Goal: Navigation & Orientation: Find specific page/section

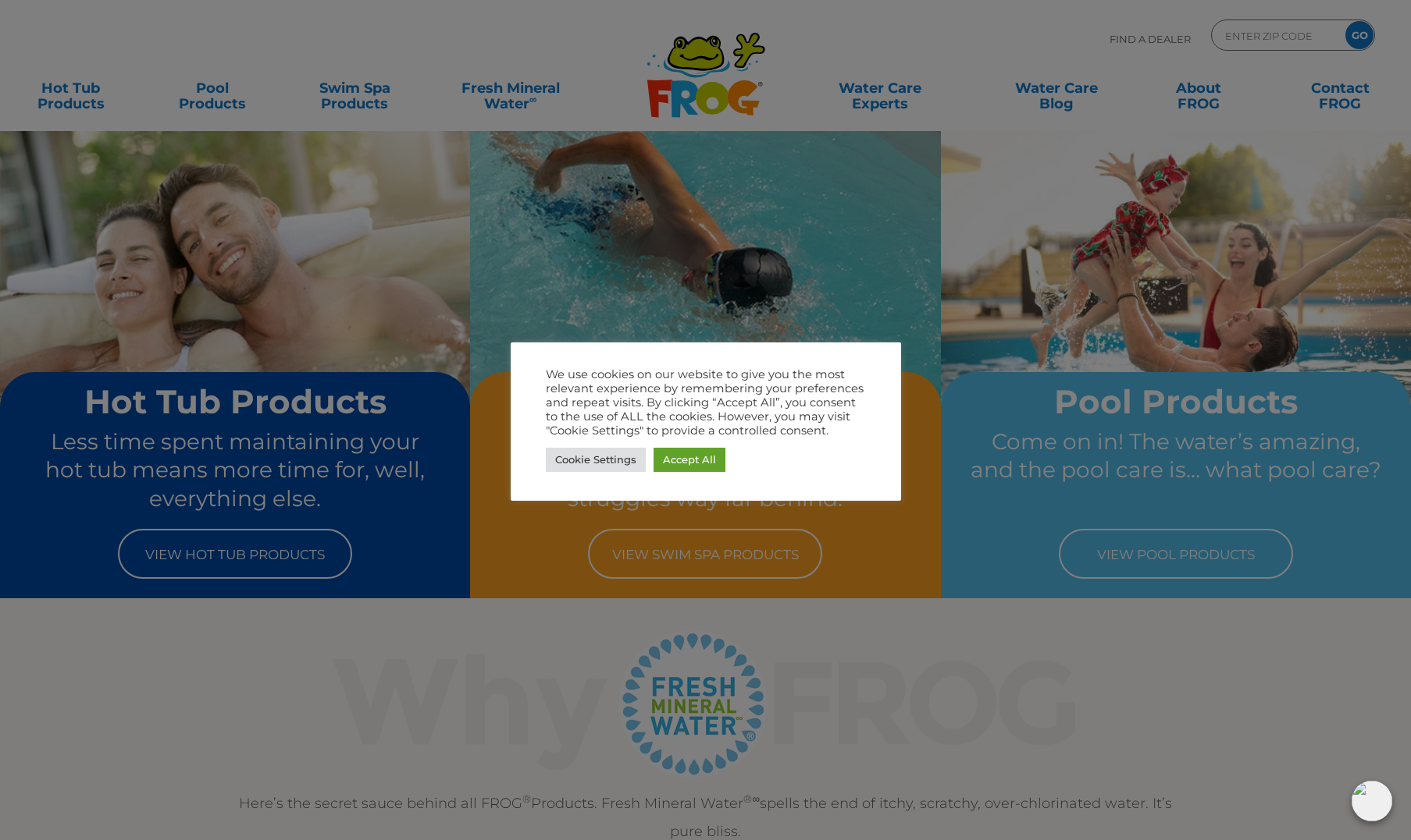
click at [77, 98] on div at bounding box center [706, 420] width 1411 height 840
click at [681, 467] on link "Accept All" at bounding box center [690, 460] width 72 height 24
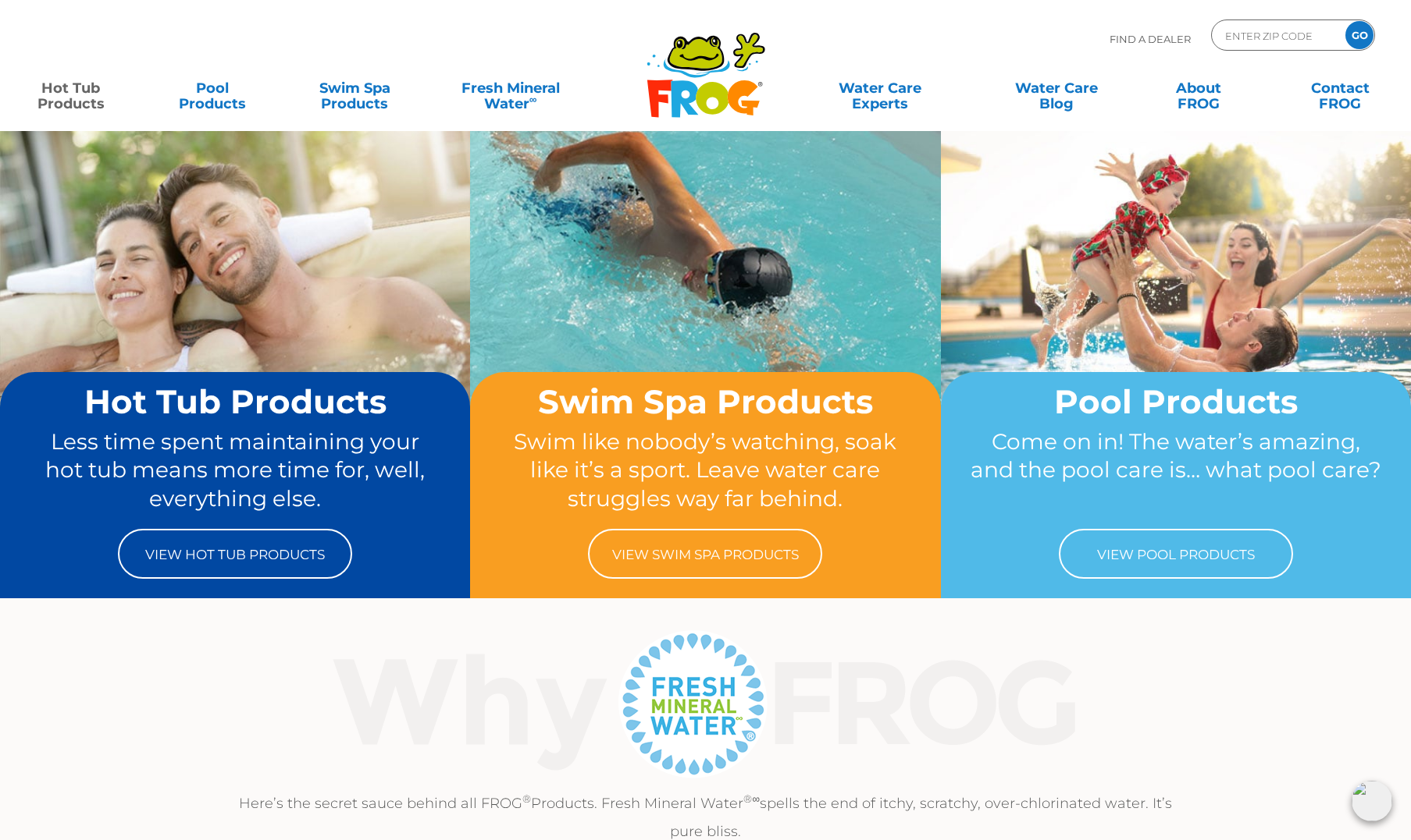
click at [59, 96] on link "Hot Tub Products" at bounding box center [70, 88] width 110 height 31
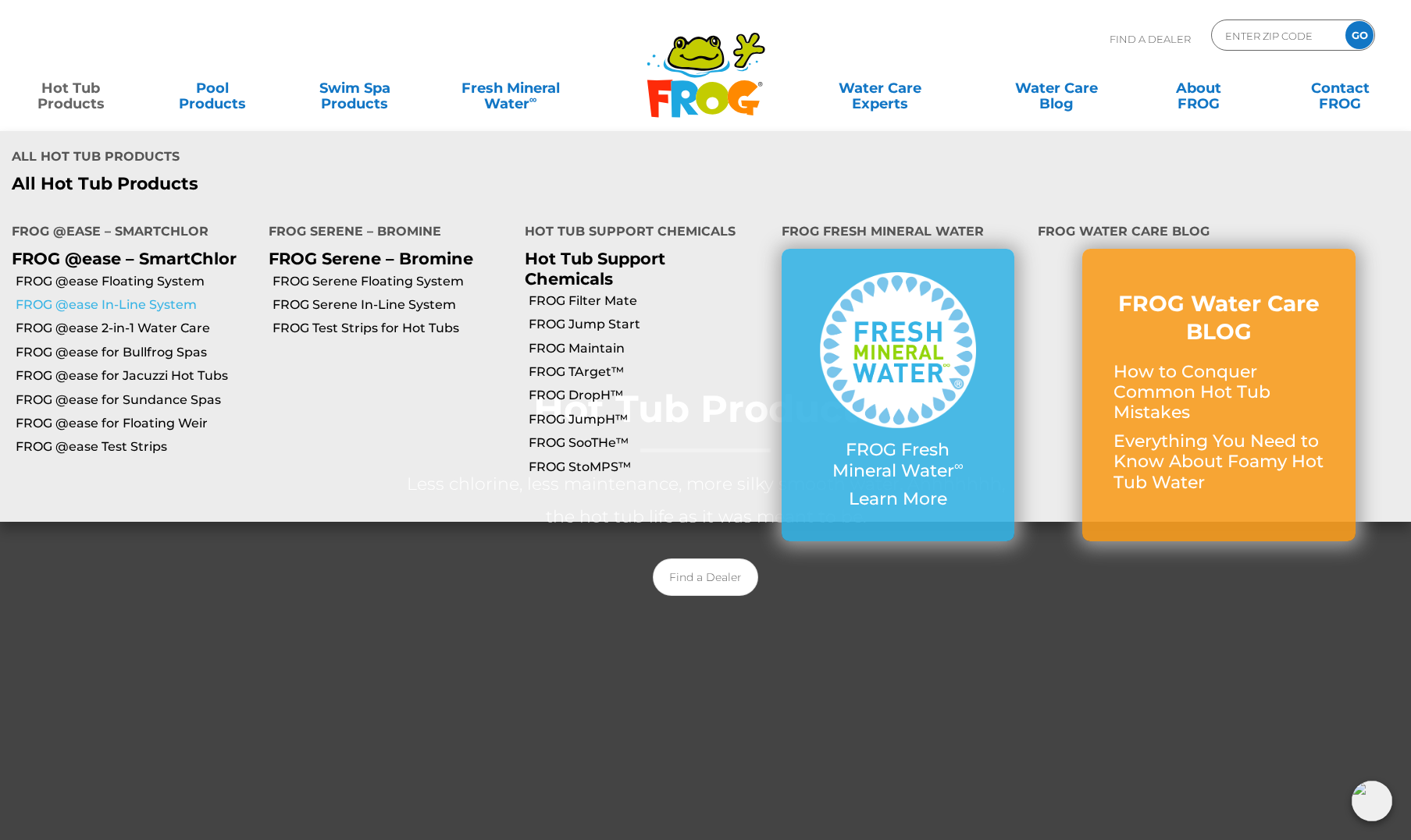
scroll to position [4, 0]
click at [106, 296] on link "FROG @ease In-Line System" at bounding box center [137, 305] width 241 height 17
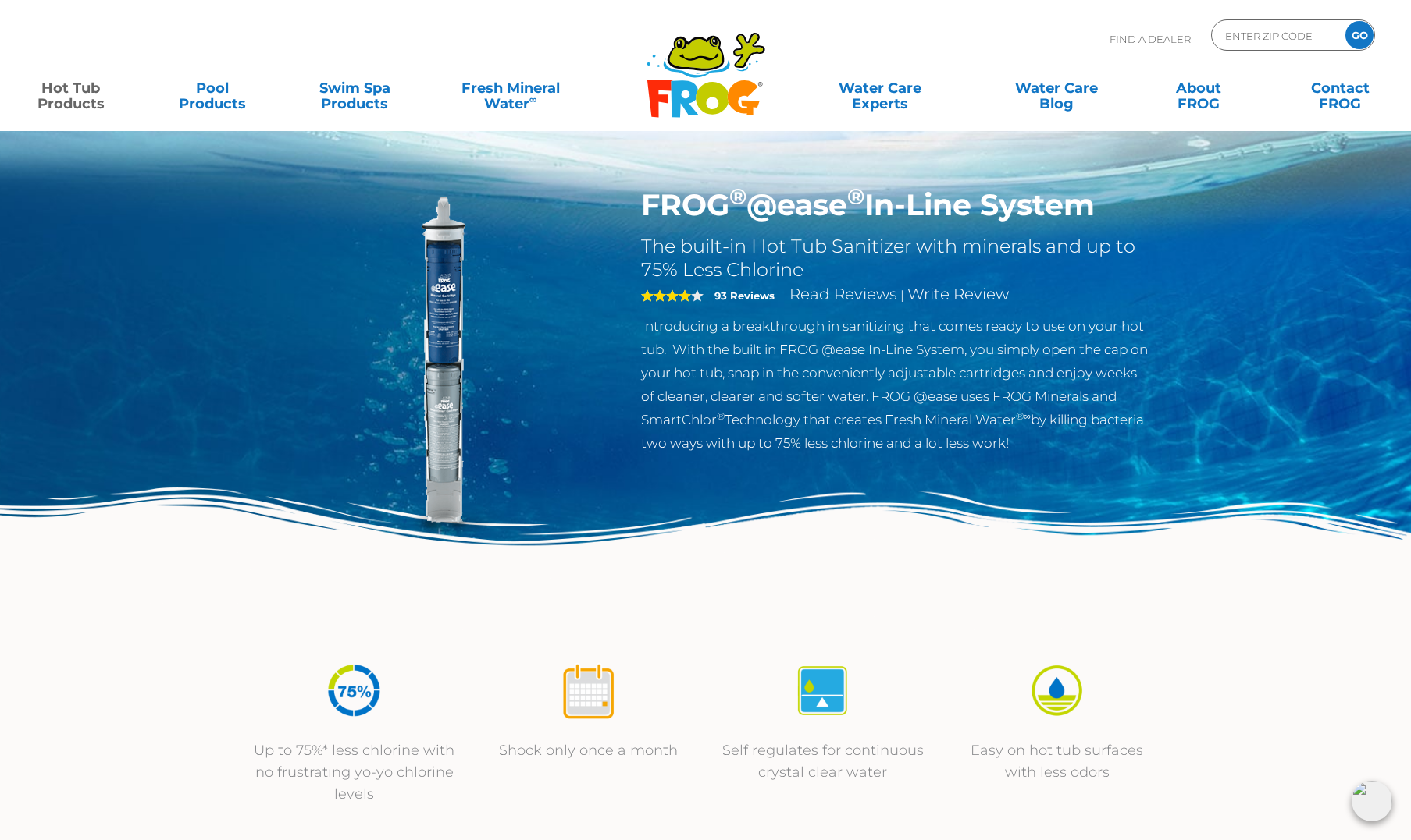
drag, startPoint x: 643, startPoint y: 203, endPoint x: 1100, endPoint y: 222, distance: 457.4
click at [1100, 222] on h1 "FROG ® @ease ® In-Line System" at bounding box center [896, 205] width 509 height 36
copy h1 "FROG ® @ease ® In-Line System"
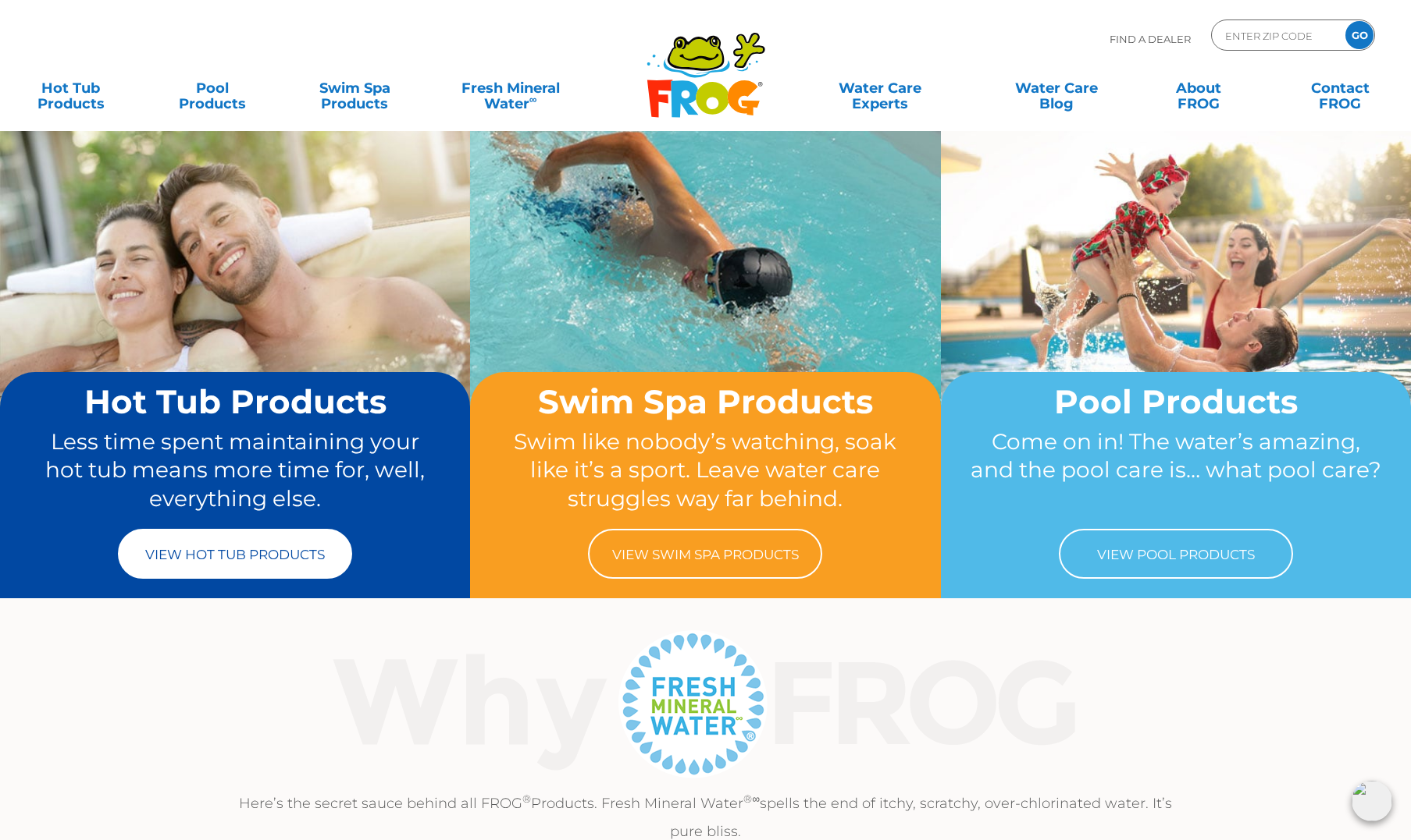
click at [149, 551] on link "View Hot Tub Products" at bounding box center [235, 554] width 235 height 50
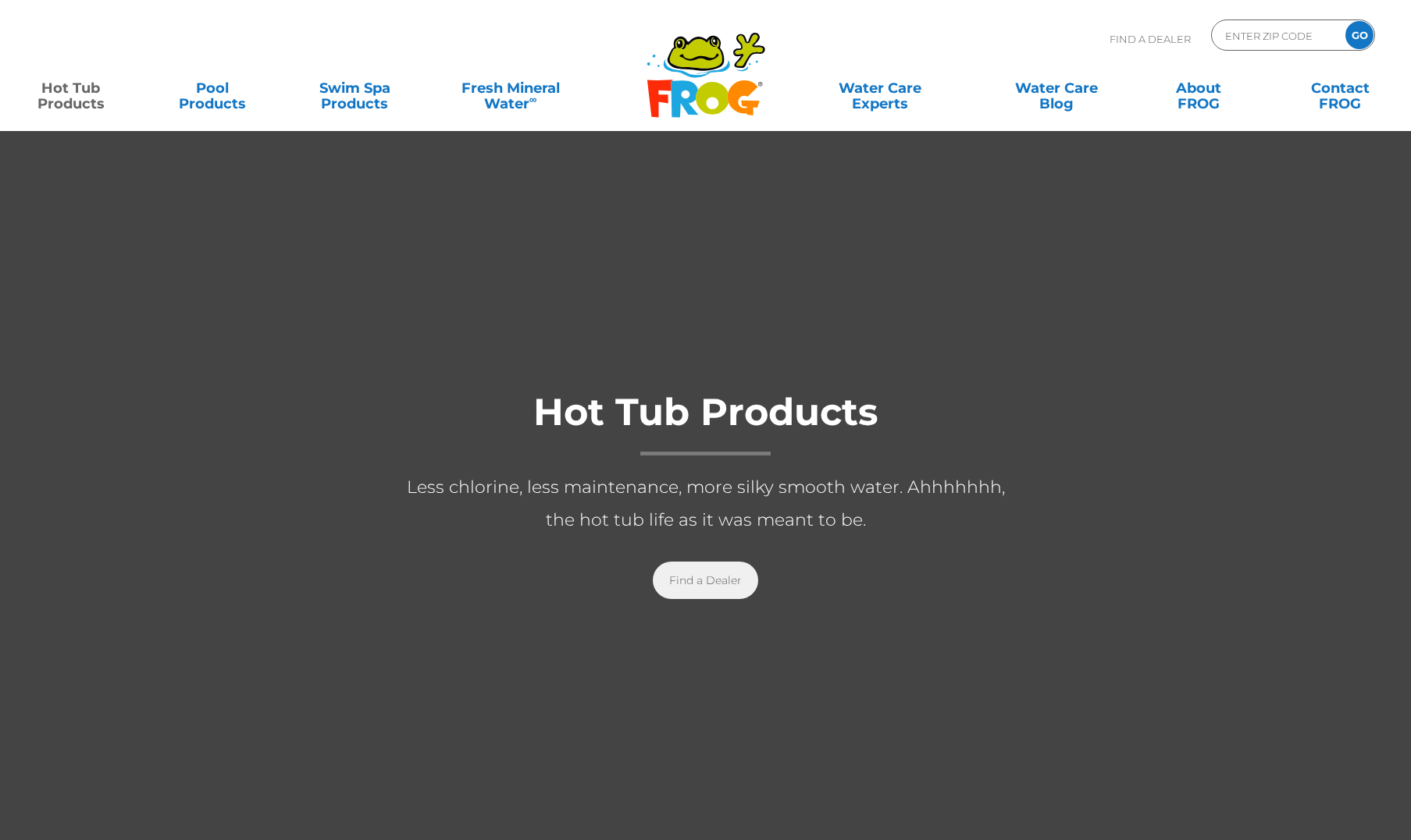
click at [749, 580] on link "Find a Dealer" at bounding box center [706, 580] width 106 height 38
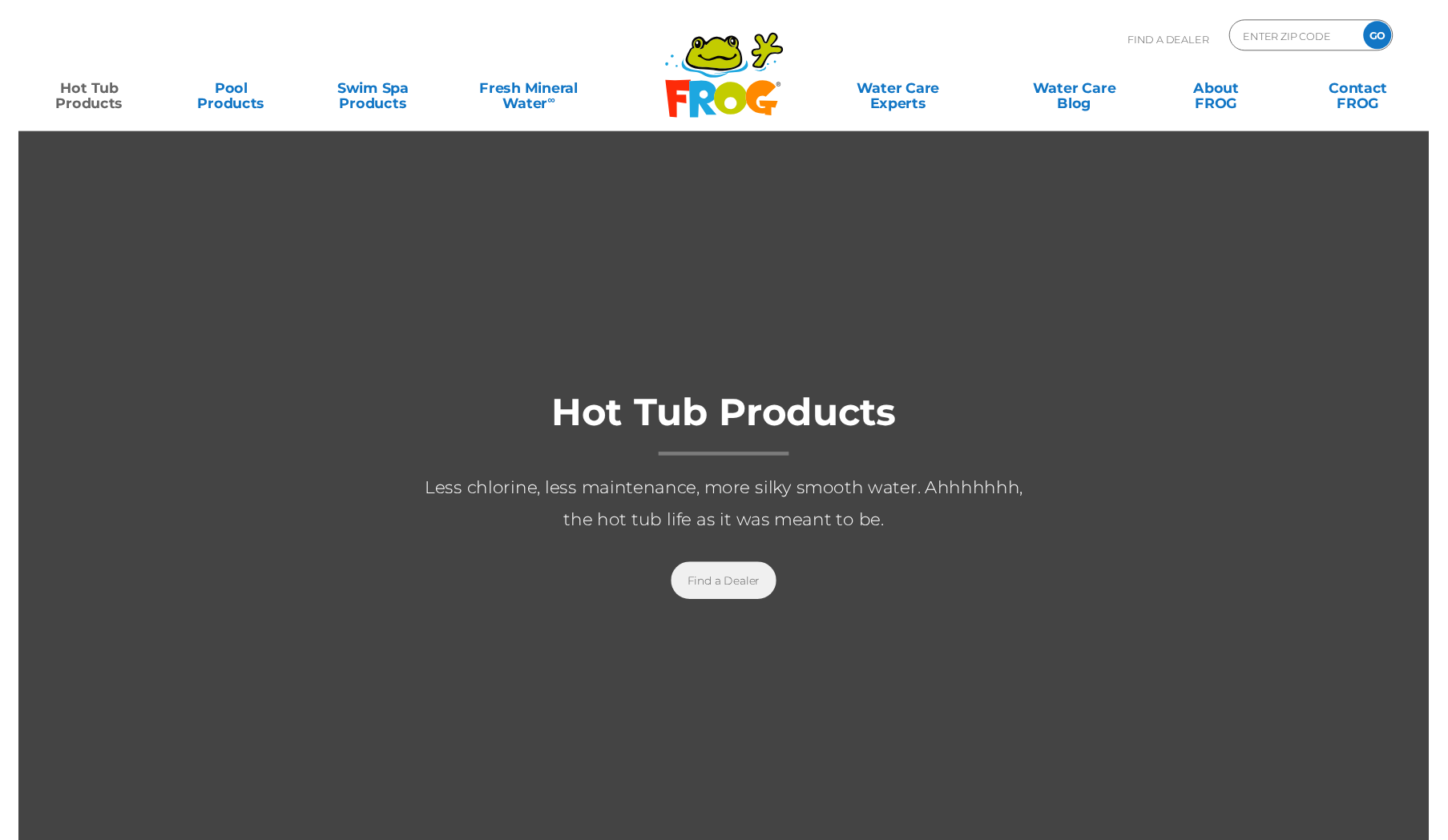
scroll to position [5, 0]
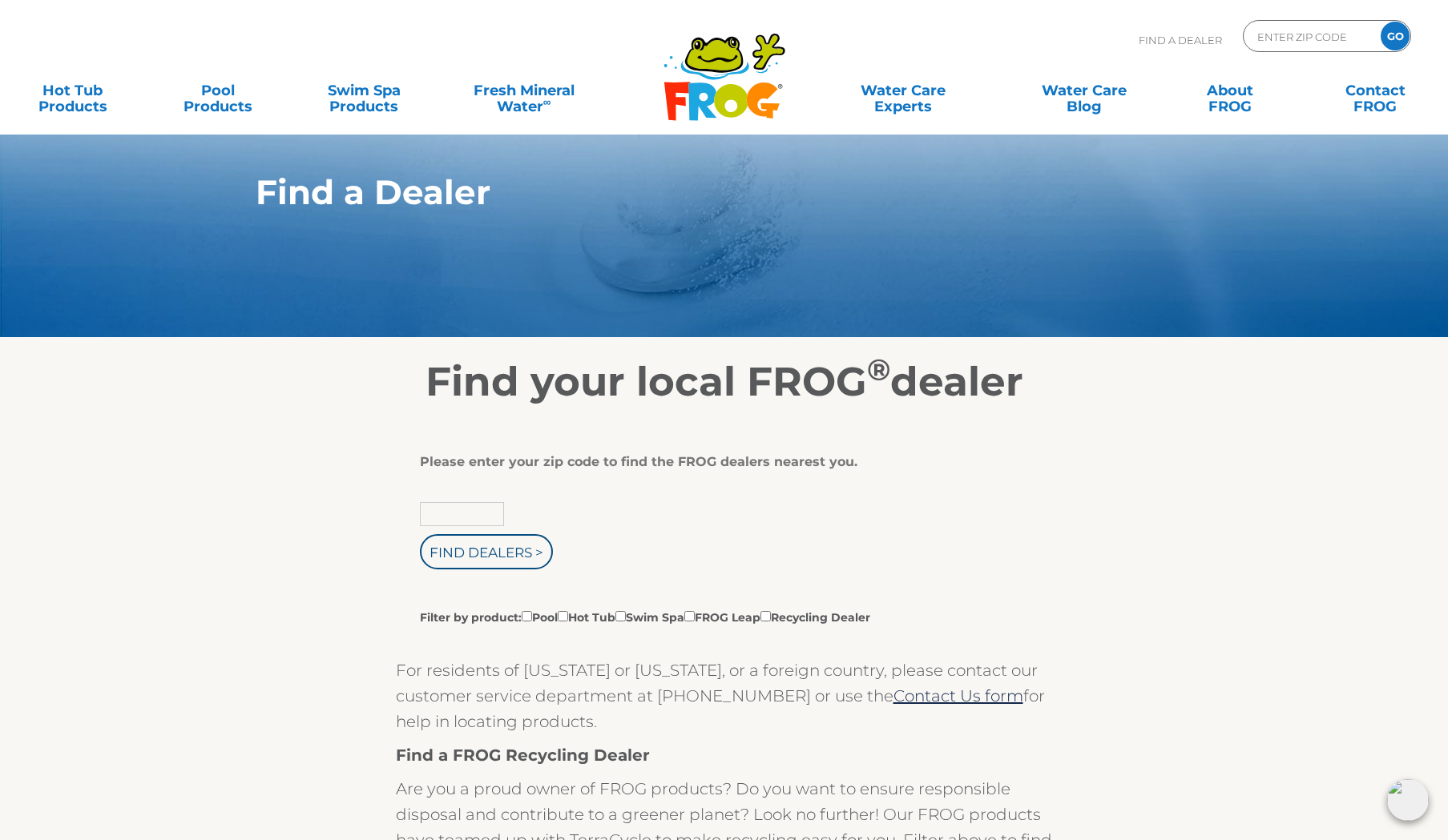
click at [422, 520] on input "text" at bounding box center [462, 514] width 84 height 24
type input "97123"
click at [458, 551] on input "Find Dealers >" at bounding box center [486, 551] width 133 height 35
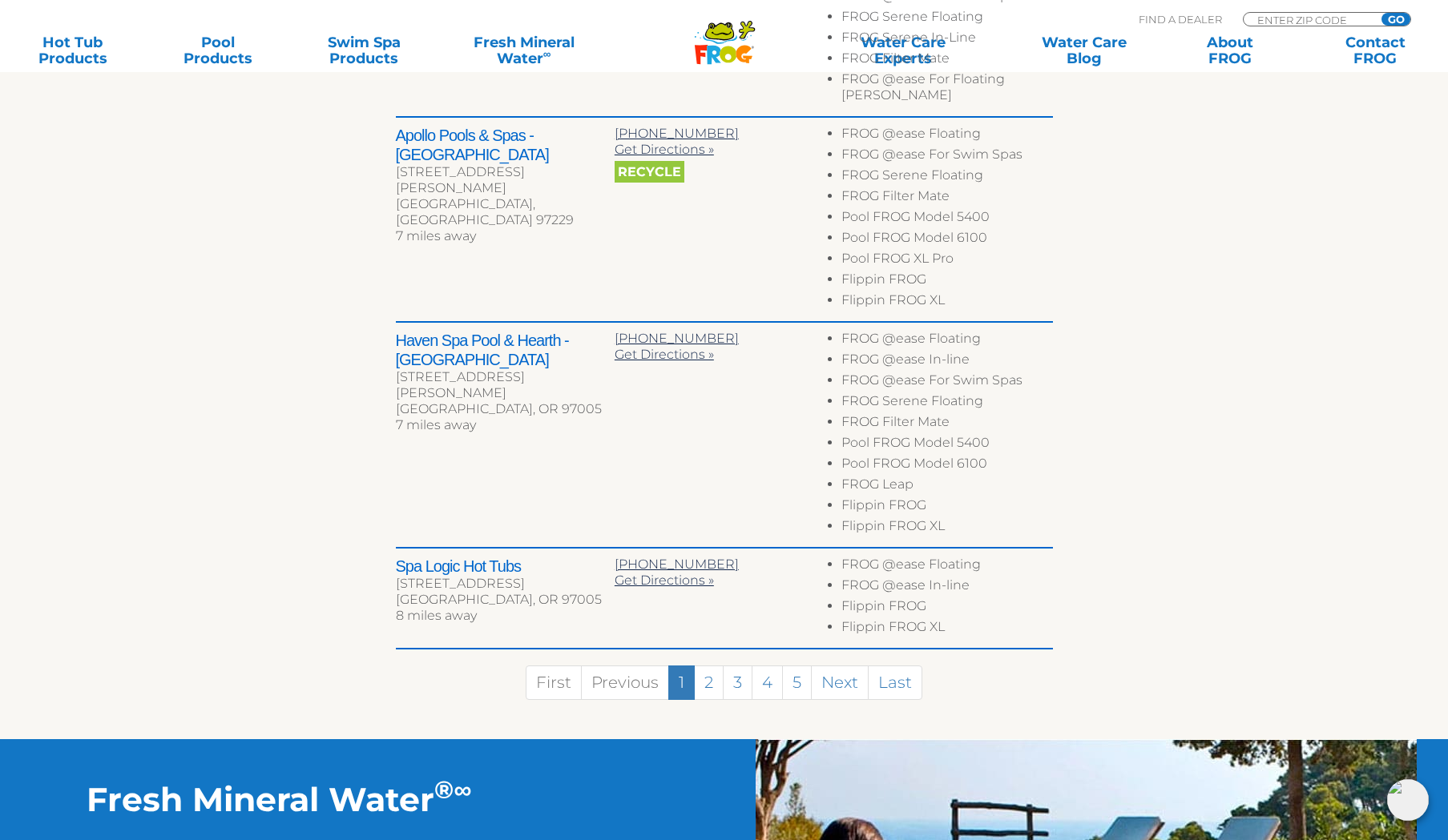
scroll to position [1055, 0]
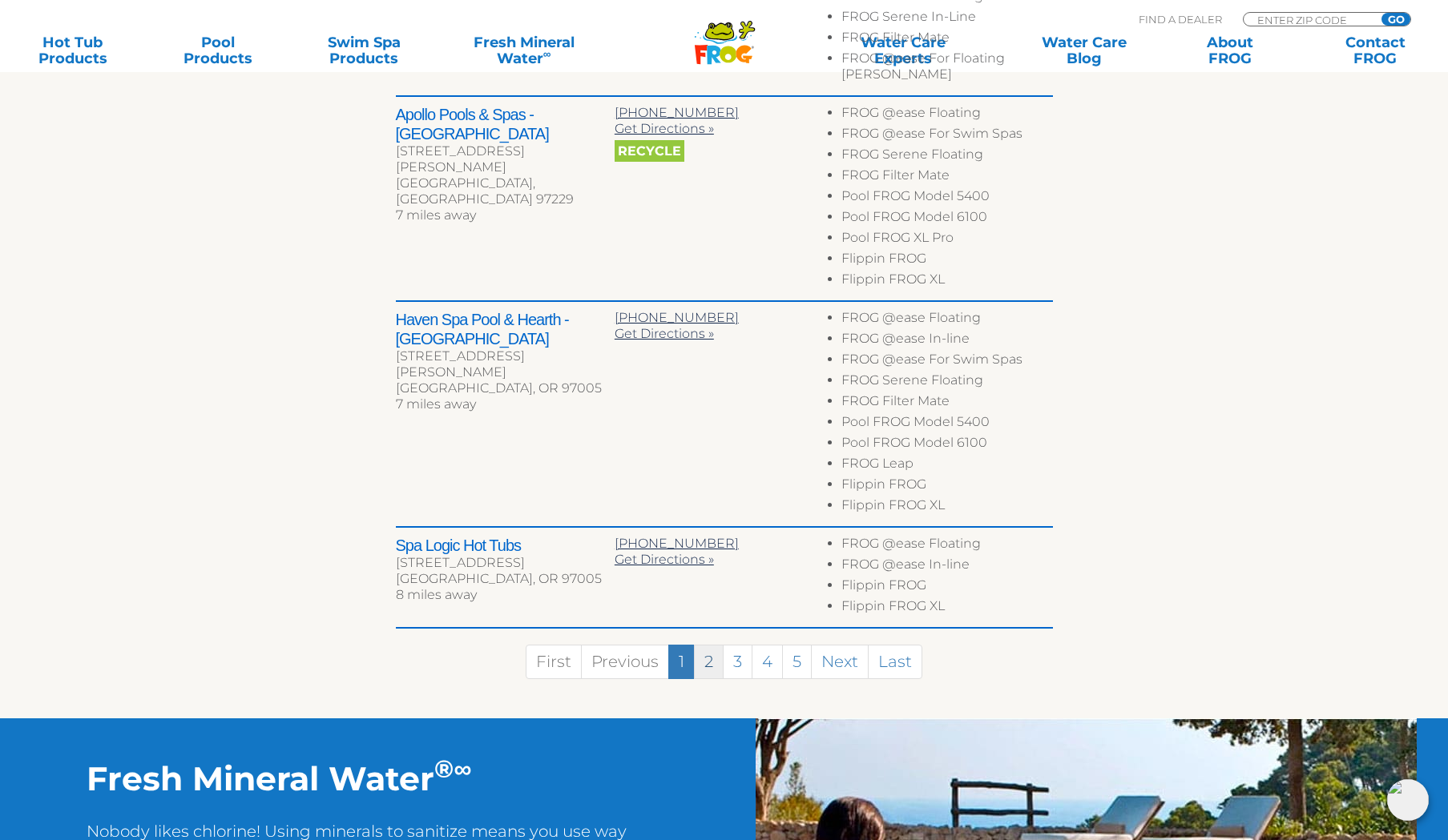
click at [709, 645] on link "2" at bounding box center [709, 662] width 29 height 34
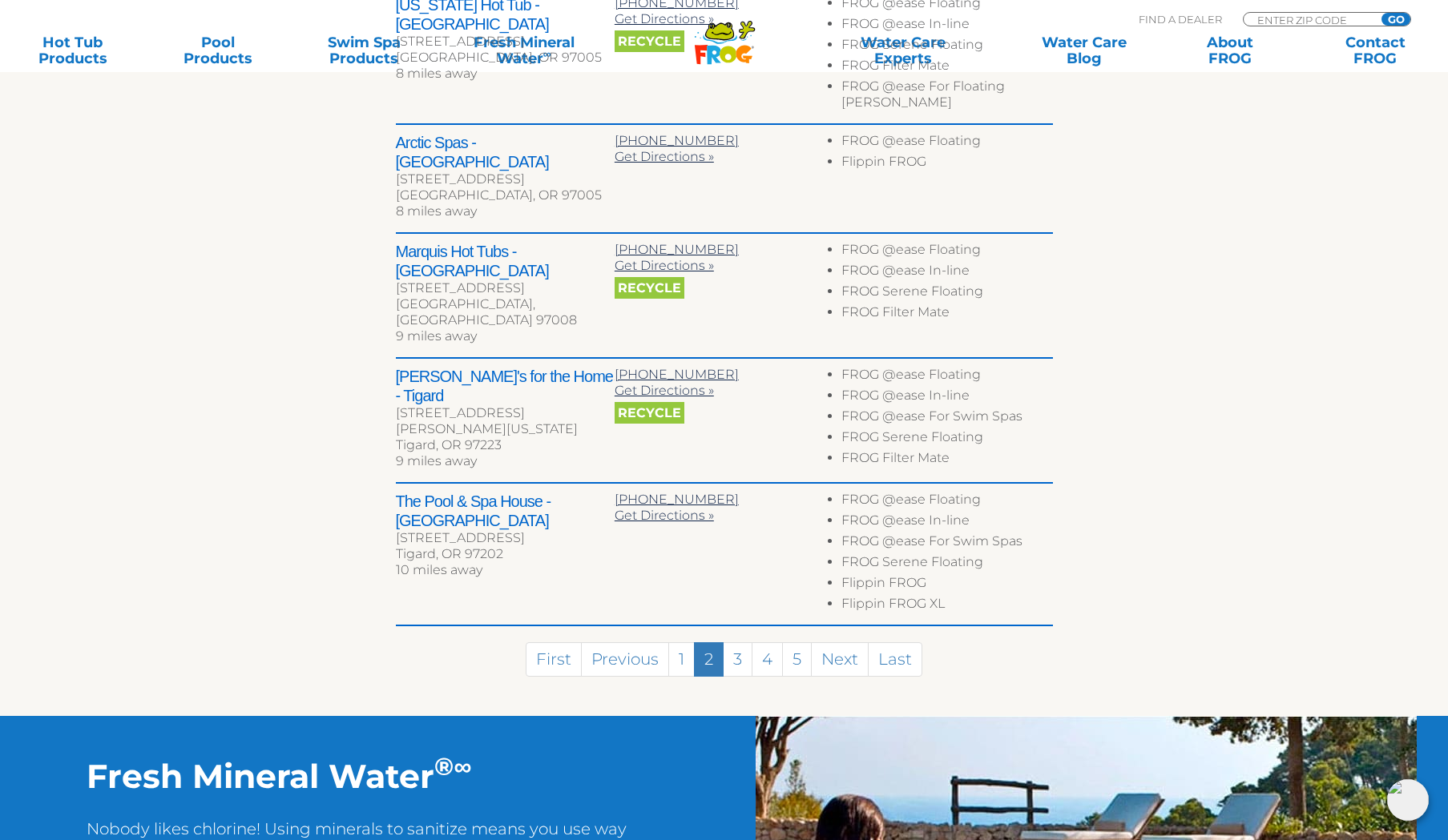
scroll to position [795, 0]
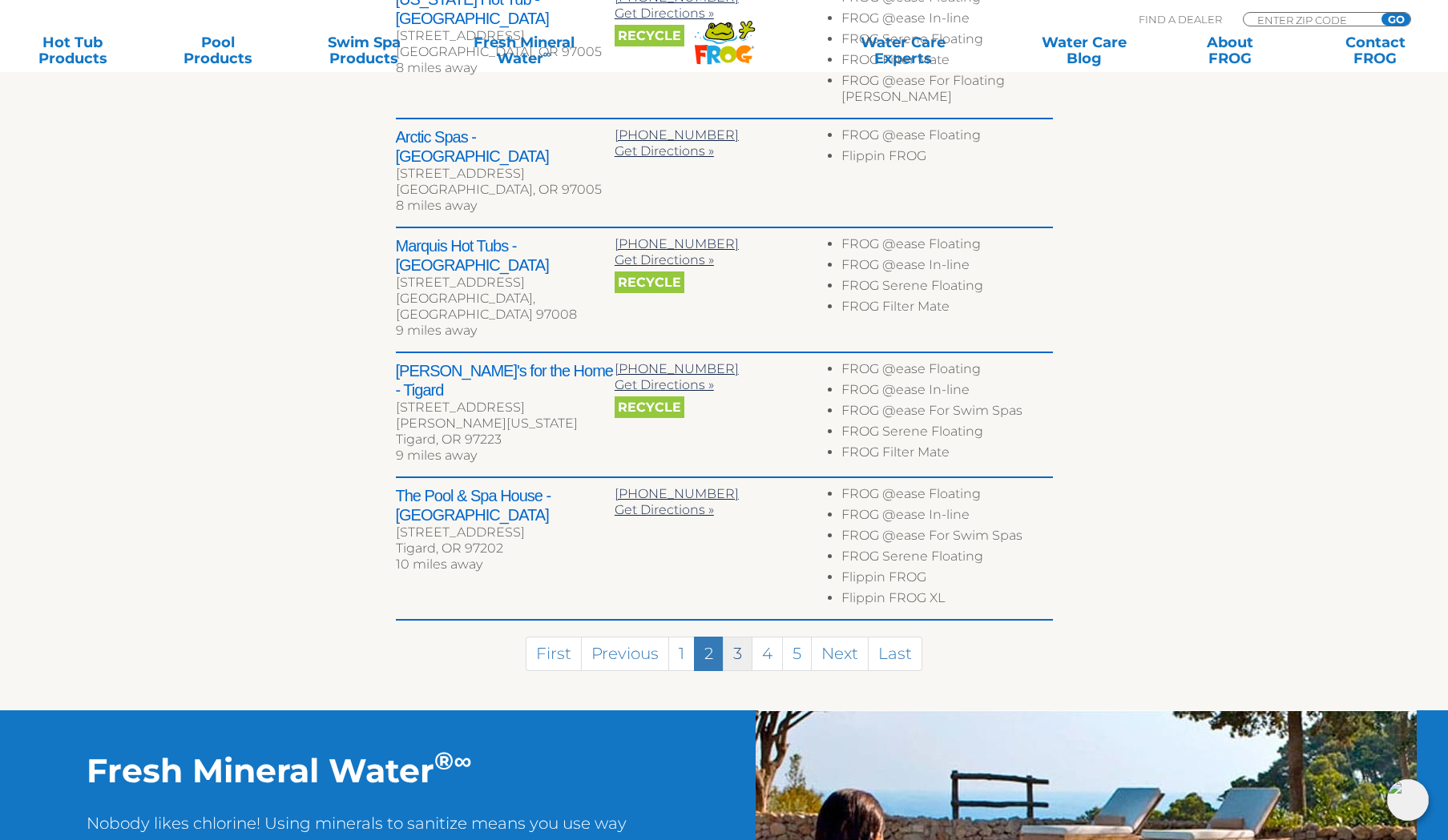
click at [747, 637] on link "3" at bounding box center [737, 654] width 29 height 34
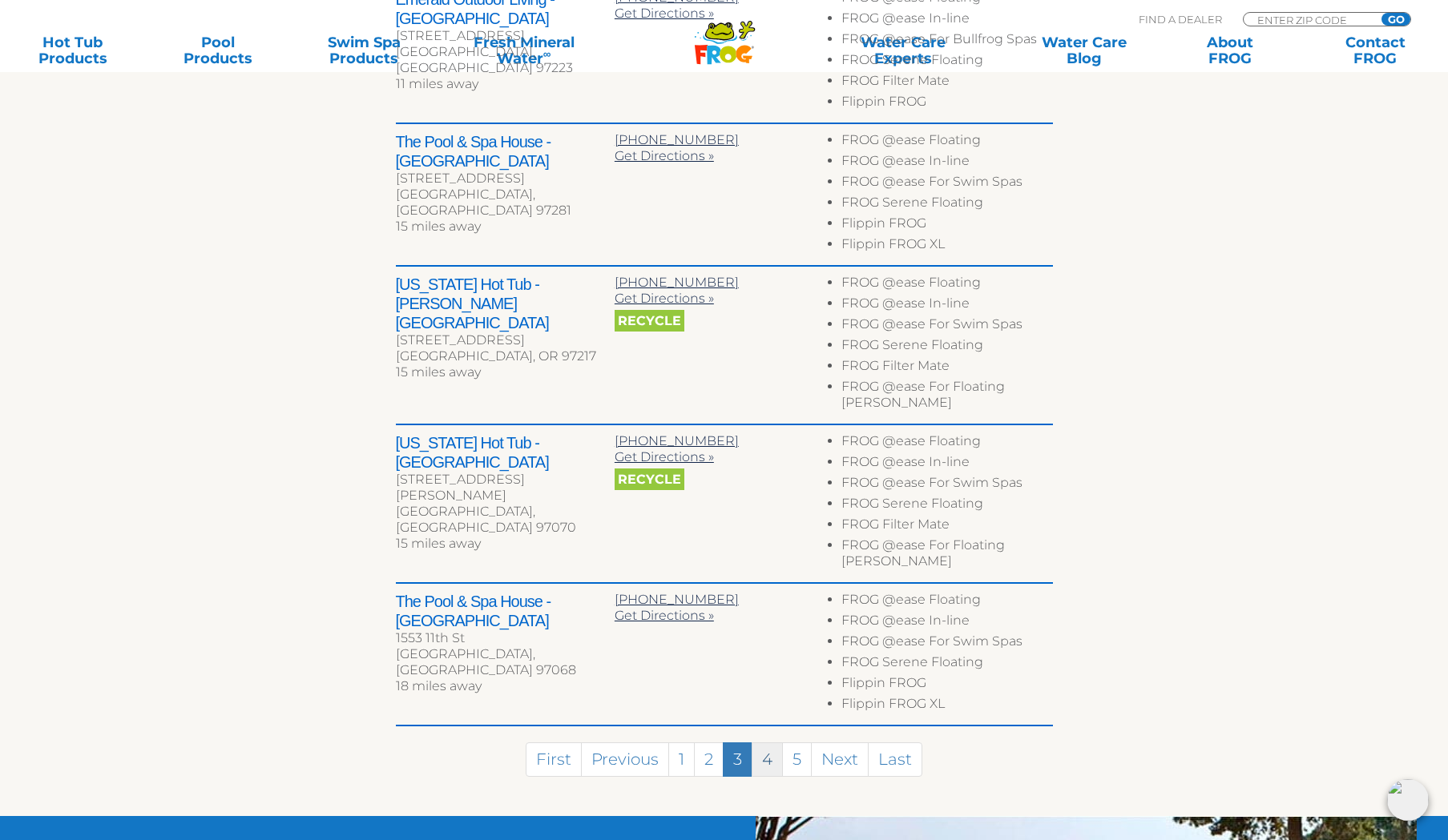
click at [764, 743] on link "4" at bounding box center [767, 760] width 31 height 34
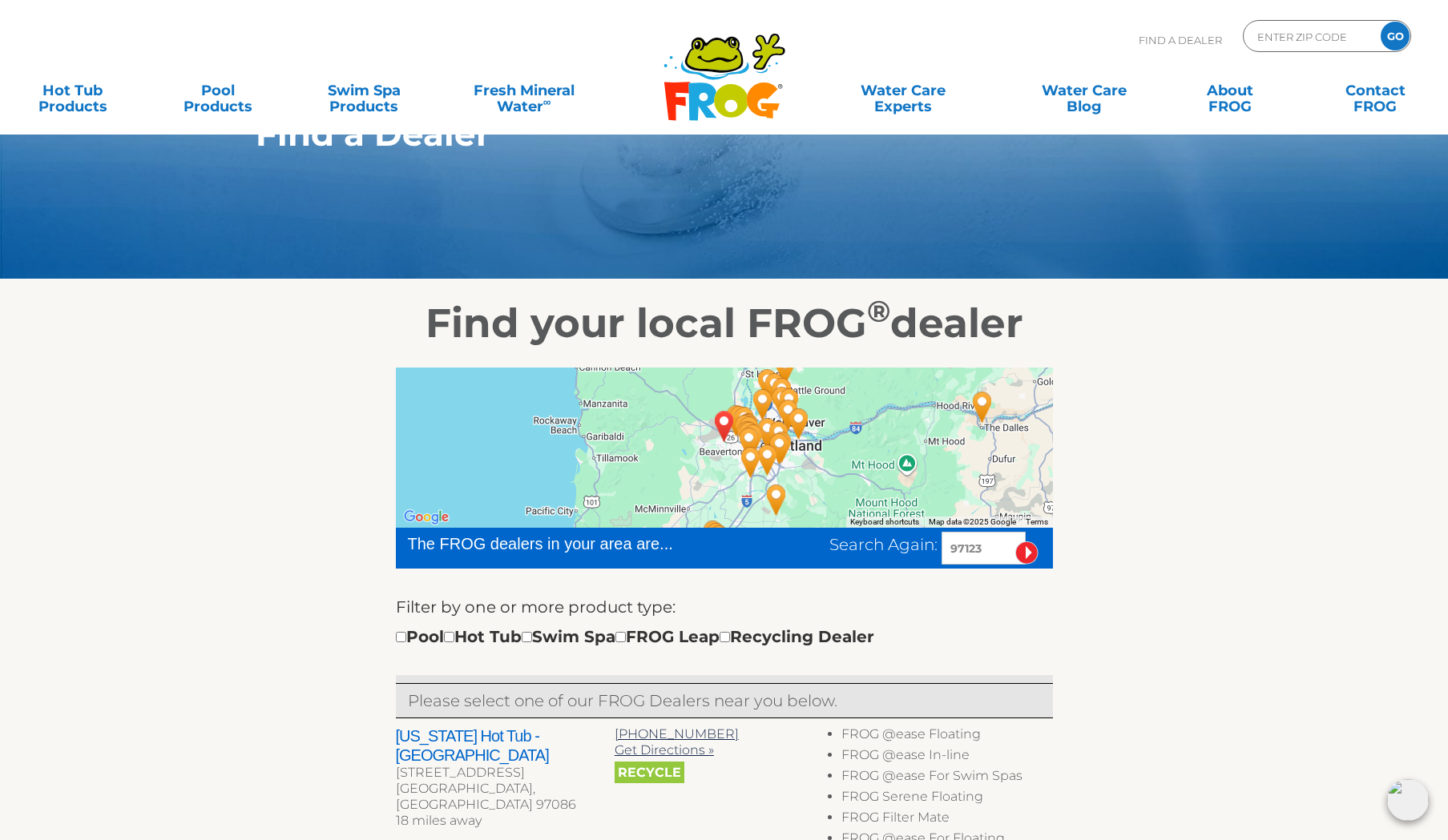
scroll to position [24, 0]
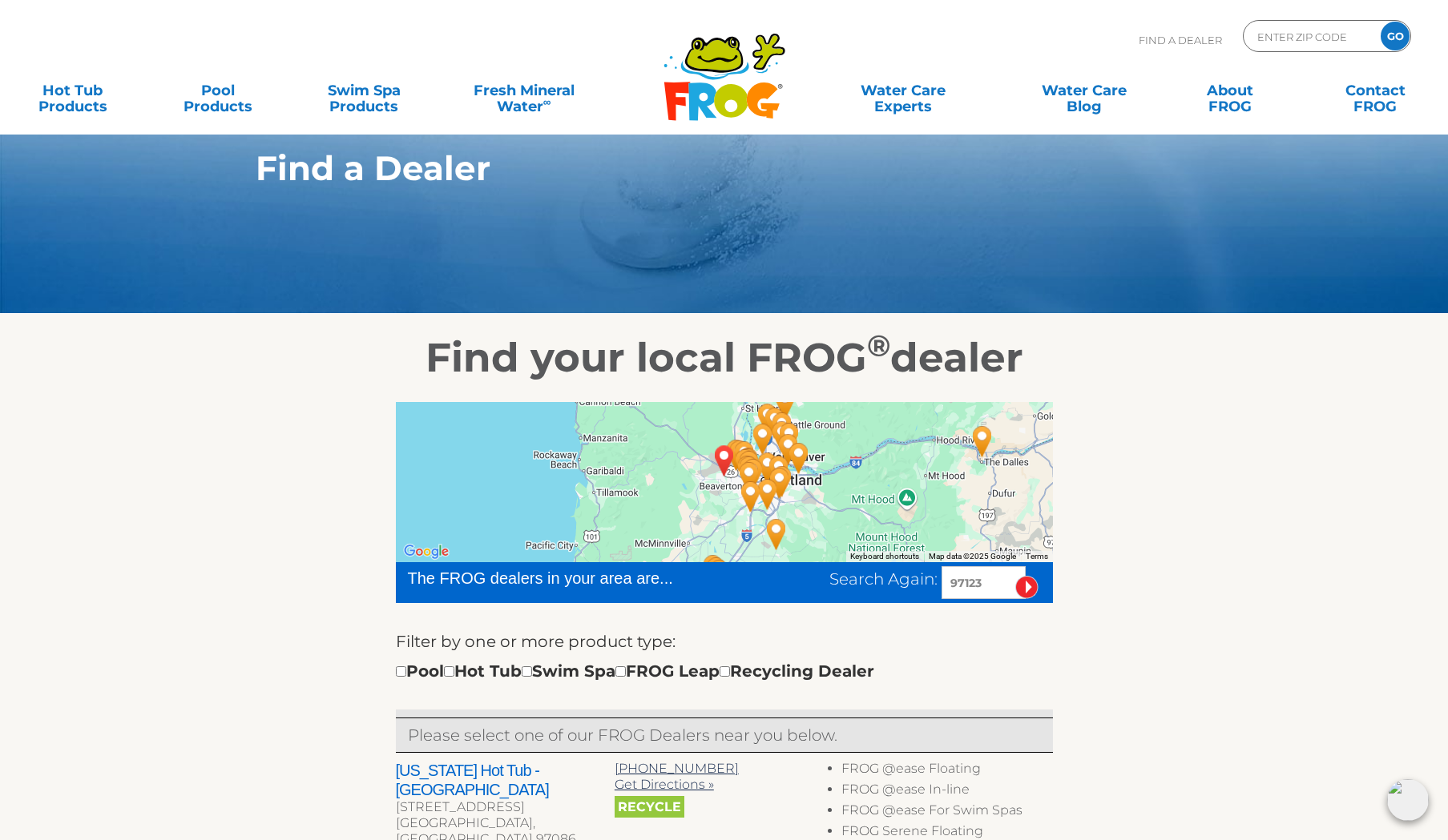
click at [454, 676] on input "checkbox" at bounding box center [449, 671] width 10 height 10
checkbox input "true"
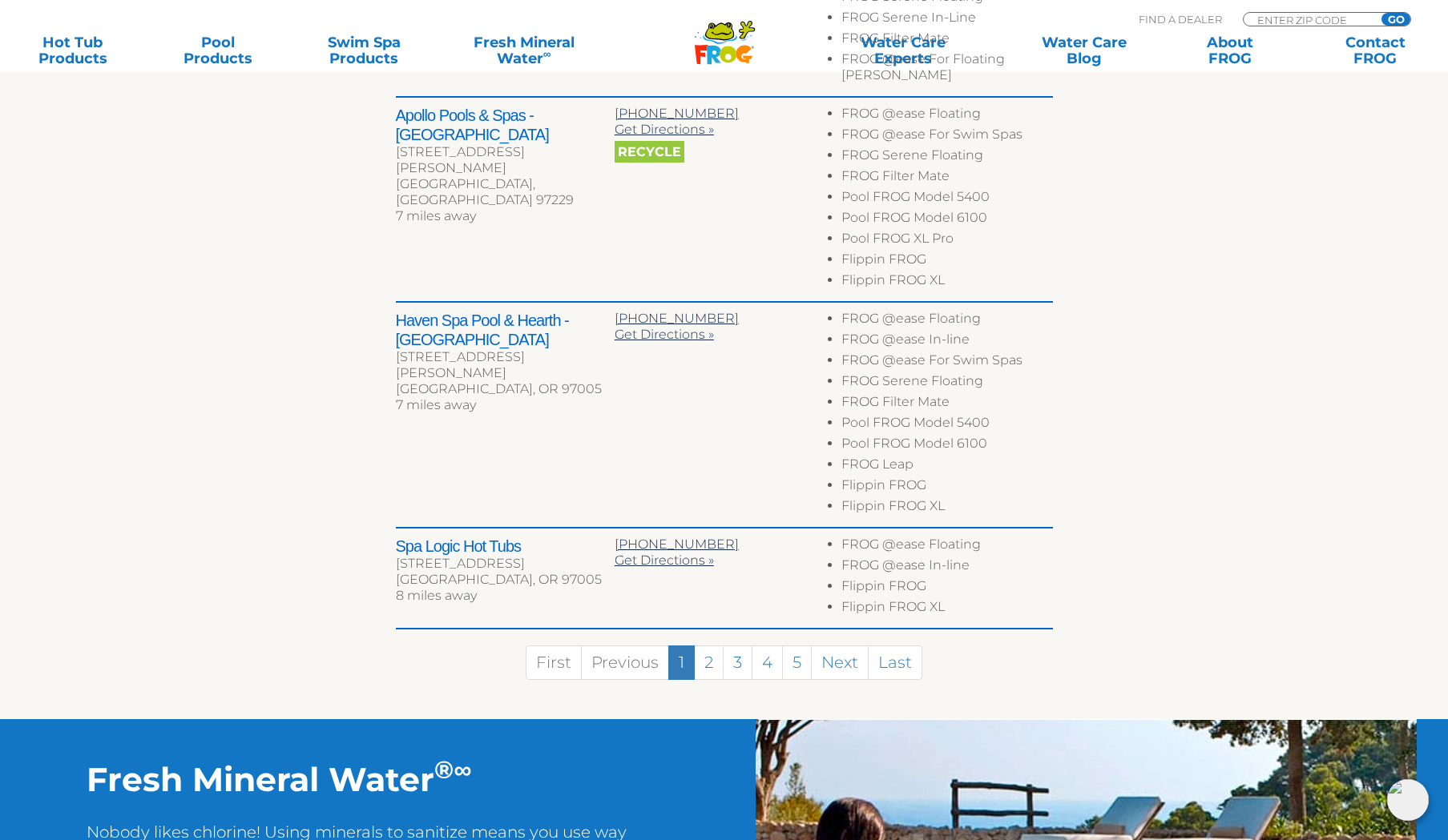
scroll to position [1055, 0]
